Goal: Information Seeking & Learning: Check status

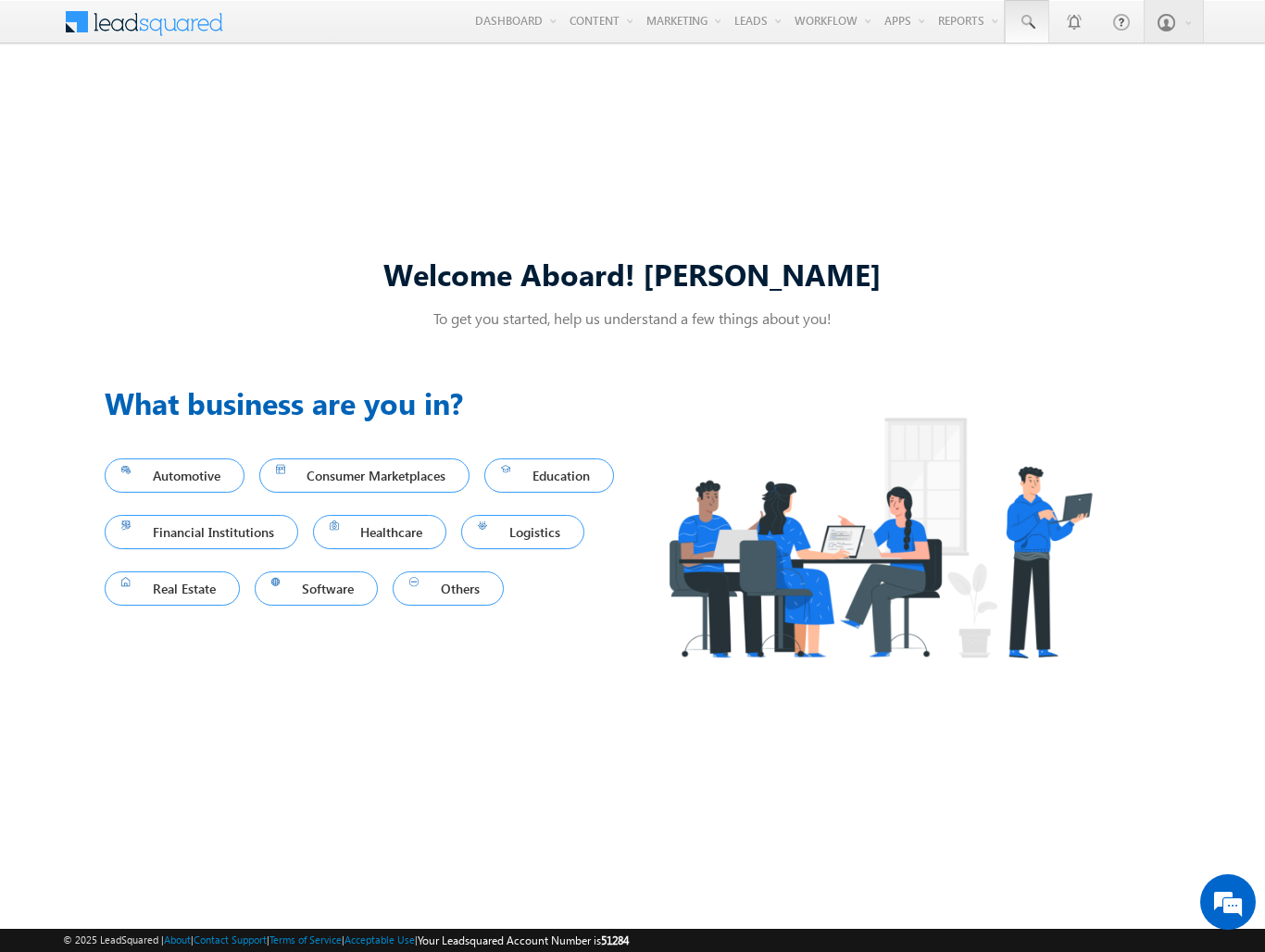
click at [1026, 23] on span at bounding box center [1027, 22] width 19 height 19
type input "8994703531"
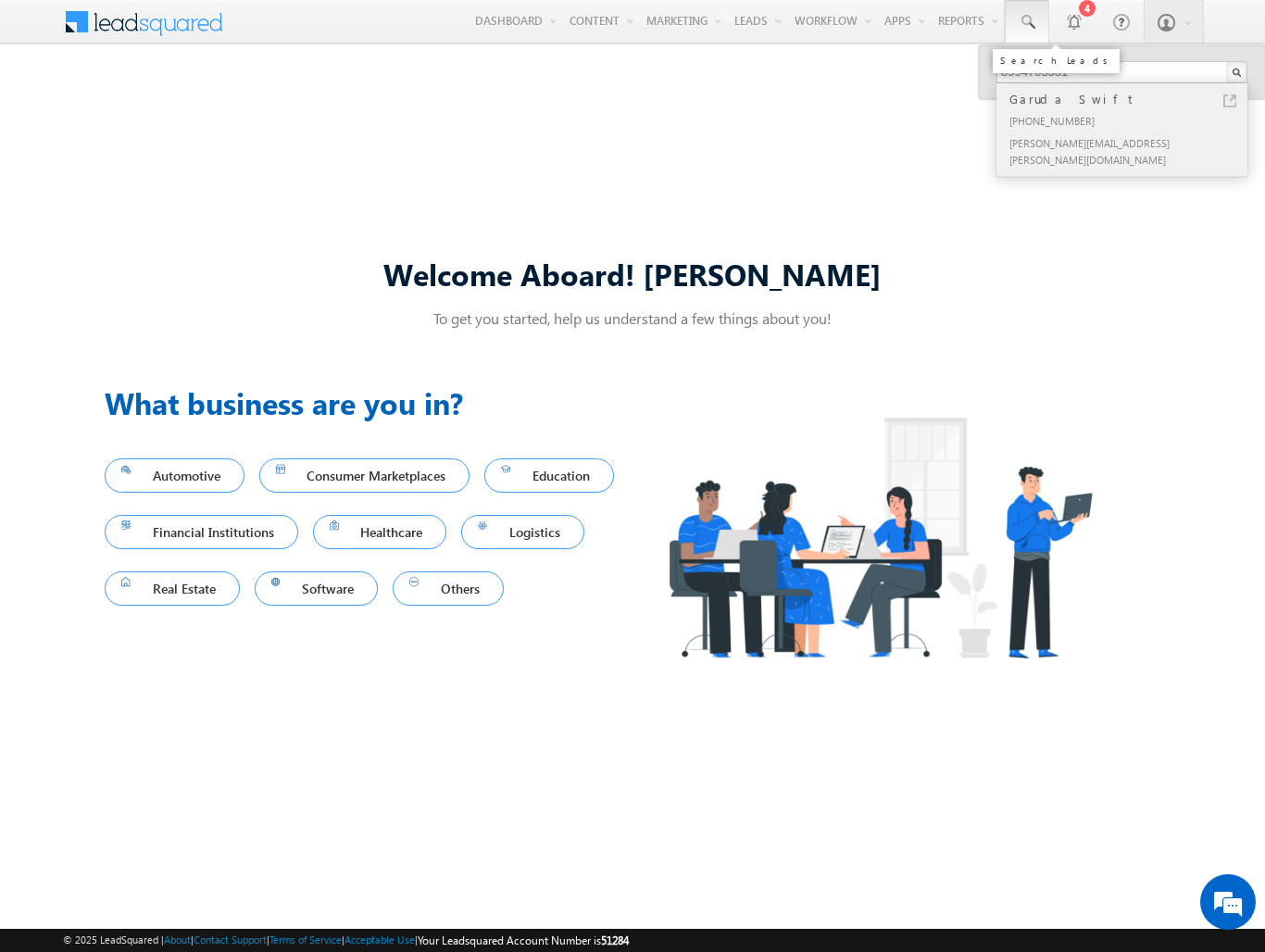
click at [1130, 99] on div "Garuda Swift" at bounding box center [1130, 98] width 248 height 21
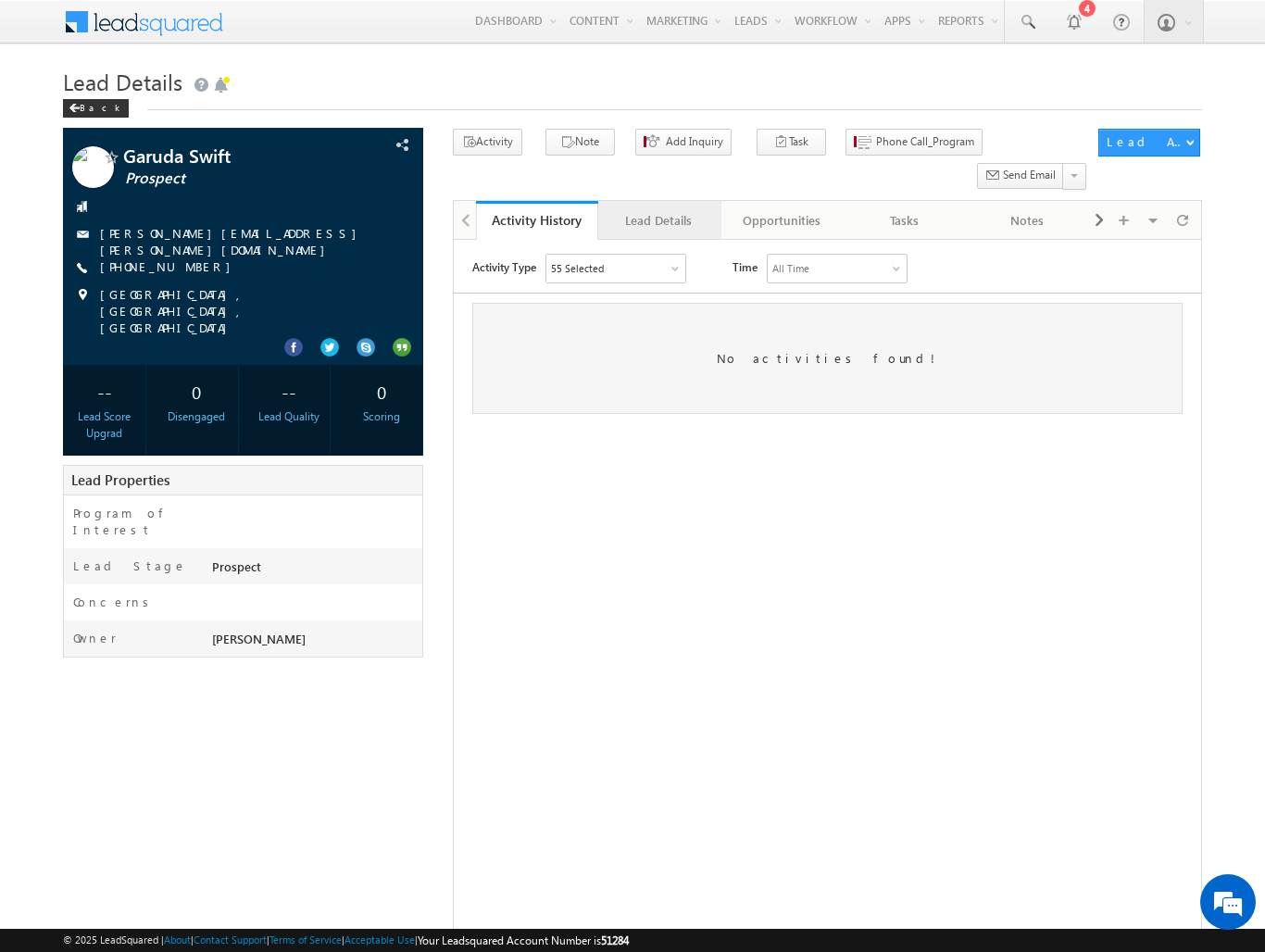
click at [659, 210] on div "Lead Details" at bounding box center [659, 221] width 91 height 23
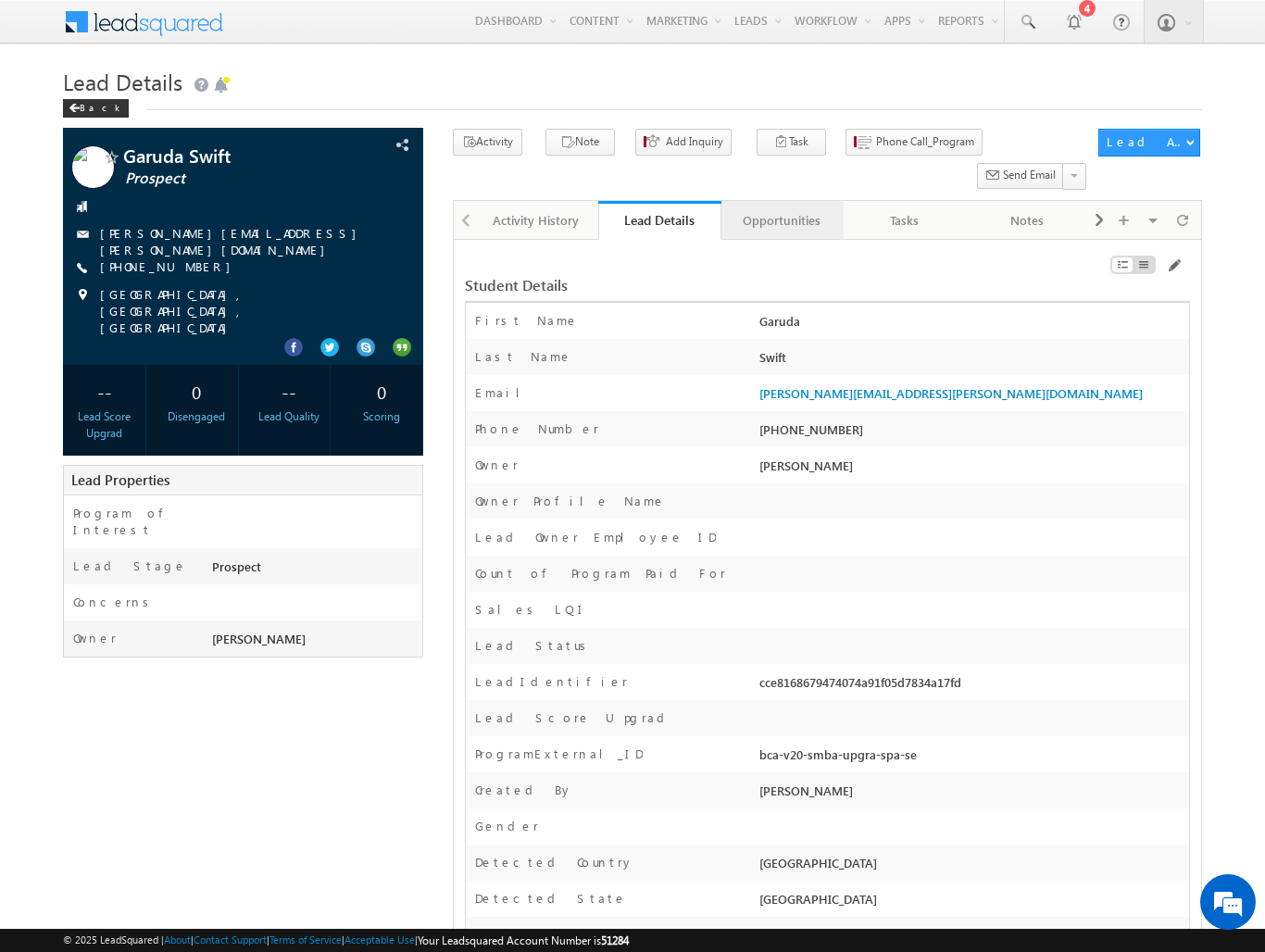
click at [781, 210] on div "Opportunities" at bounding box center [782, 221] width 91 height 23
